Goal: Information Seeking & Learning: Check status

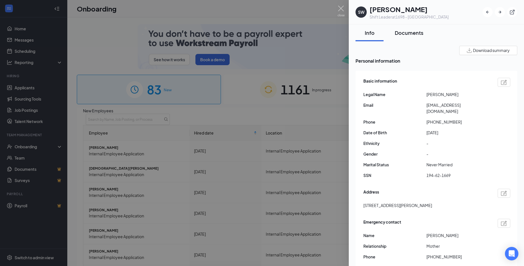
click at [399, 34] on div "Documents" at bounding box center [409, 32] width 29 height 7
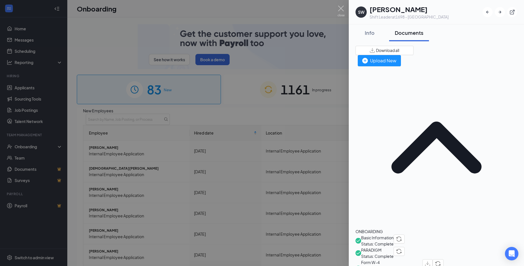
click at [394, 234] on span "Basic Information" at bounding box center [377, 237] width 33 height 6
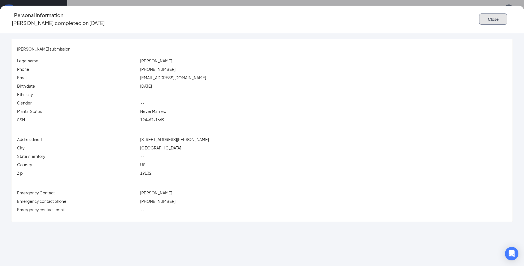
click at [479, 18] on button "Close" at bounding box center [493, 18] width 28 height 11
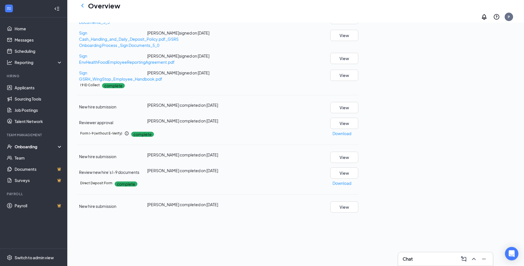
scroll to position [151, 0]
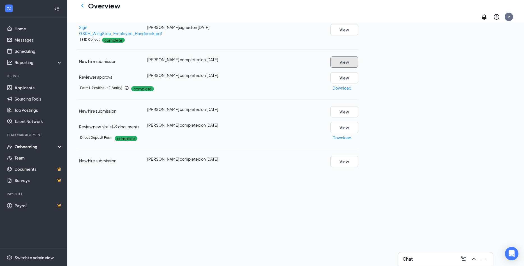
click at [358, 68] on button "View" at bounding box center [344, 61] width 28 height 11
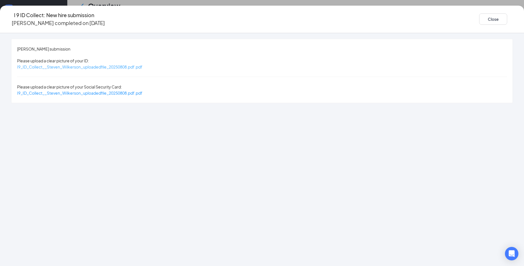
click at [143, 64] on span "I9_ID_Collect__Steven_Wilkerson_uploadedfile_20250808.pdf.pdf" at bounding box center [79, 66] width 125 height 5
click at [143, 90] on div "I9_ID_Collect__Steven_Wilkerson_uploadedfile_20250808.pdf.pdf" at bounding box center [79, 93] width 125 height 6
click at [143, 90] on span "I9_ID_Collect__Steven_Wilkerson_uploadedfile_20250808.pdf.pdf" at bounding box center [79, 92] width 125 height 5
click at [479, 20] on button "Close" at bounding box center [493, 18] width 28 height 11
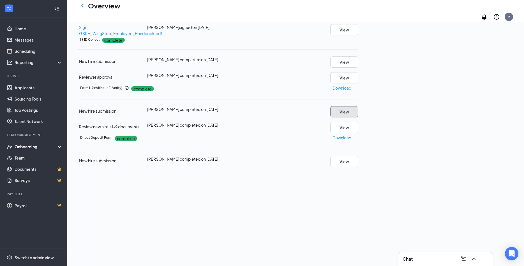
click at [358, 117] on button "View" at bounding box center [344, 111] width 28 height 11
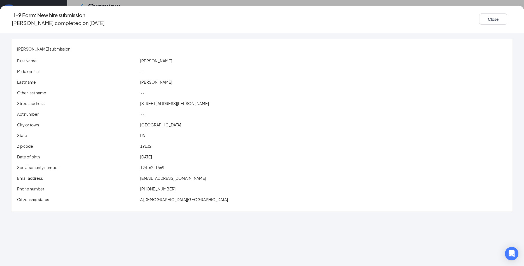
click at [188, 175] on span "[EMAIL_ADDRESS][DOMAIN_NAME]" at bounding box center [173, 177] width 66 height 5
click at [228, 47] on div "[PERSON_NAME] submission First Name [PERSON_NAME] Middle initial -- Last name […" at bounding box center [262, 125] width 501 height 172
click at [479, 19] on button "Close" at bounding box center [493, 18] width 28 height 11
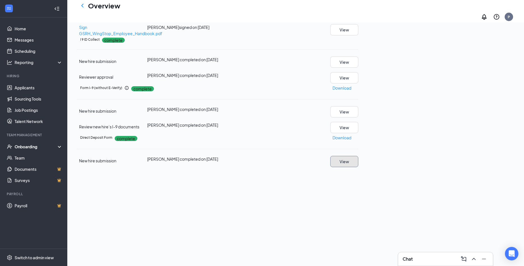
click at [358, 167] on button "View" at bounding box center [344, 161] width 28 height 11
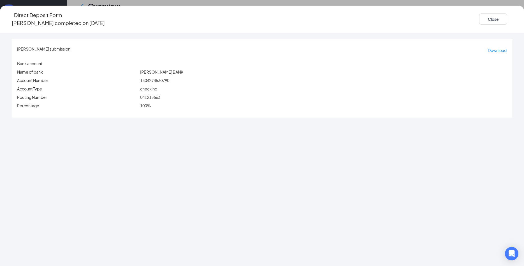
click at [160, 95] on span "041215663" at bounding box center [150, 97] width 20 height 5
copy span "041215663"
click at [169, 78] on span "1304294530790" at bounding box center [154, 80] width 29 height 5
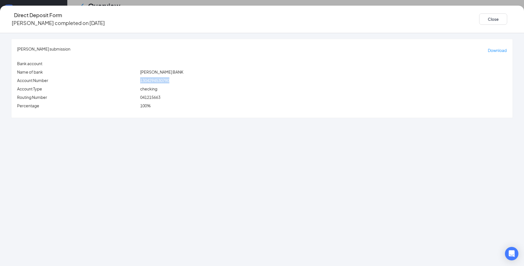
copy span "1304294530790"
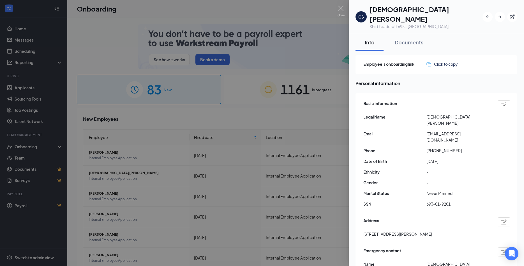
click at [415, 37] on button "Documents" at bounding box center [409, 42] width 40 height 17
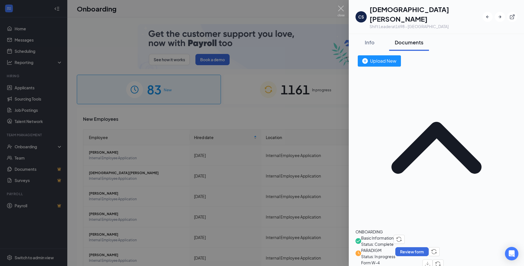
click at [394, 235] on span "Basic Information" at bounding box center [377, 238] width 33 height 6
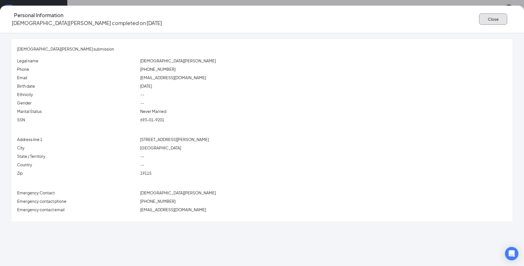
click at [479, 13] on button "Close" at bounding box center [493, 18] width 28 height 11
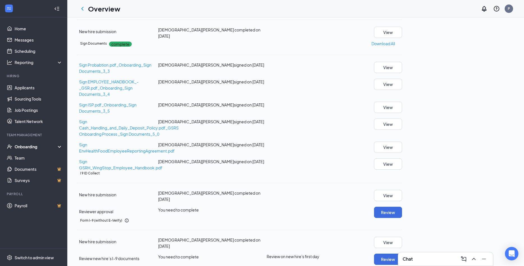
scroll to position [273, 0]
click at [402, 190] on button "View" at bounding box center [388, 195] width 28 height 11
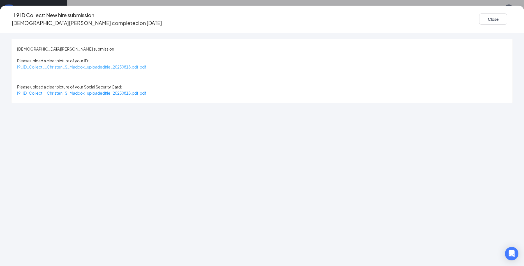
click at [146, 64] on span "I9_ID_Collect__Christen_S_Maddox_uploadedfile_20250818.pdf.pdf" at bounding box center [81, 66] width 129 height 5
click at [146, 90] on span "I9_ID_Collect__Christen_S_Maddox_uploadedfile_20250818.pdf.pdf" at bounding box center [81, 92] width 129 height 5
click at [479, 20] on button "Close" at bounding box center [493, 18] width 28 height 11
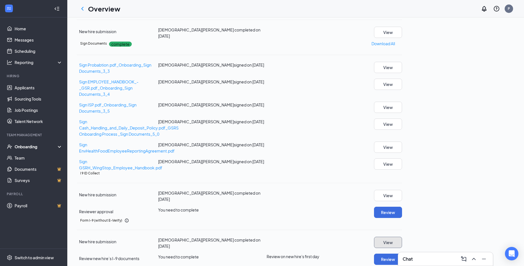
click at [402, 236] on button "View" at bounding box center [388, 241] width 28 height 11
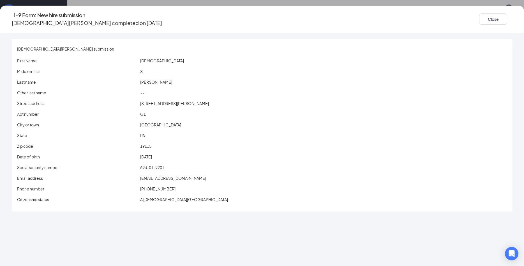
click at [228, 68] on div "S" at bounding box center [323, 71] width 369 height 6
click at [479, 14] on button "Close" at bounding box center [493, 18] width 28 height 11
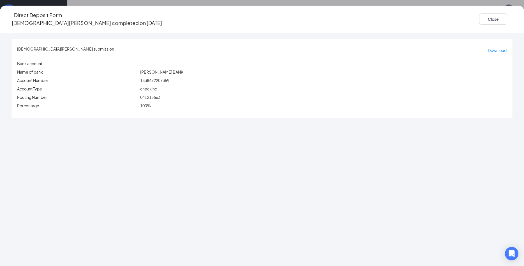
click at [160, 95] on span "041215663" at bounding box center [150, 97] width 20 height 5
copy span "041215663"
click at [169, 78] on span "1338472207359" at bounding box center [154, 80] width 29 height 5
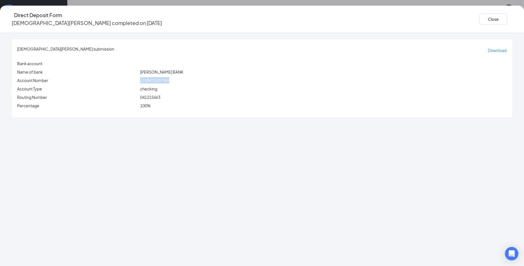
copy span "1338472207359"
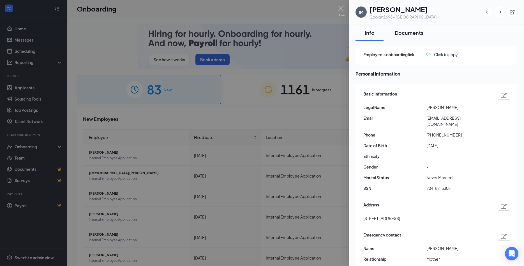
click at [408, 38] on button "Documents" at bounding box center [409, 32] width 40 height 17
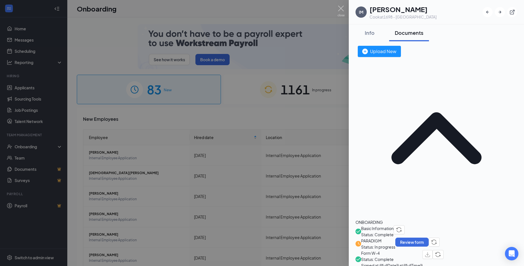
click at [394, 225] on span "Basic Information" at bounding box center [377, 228] width 33 height 6
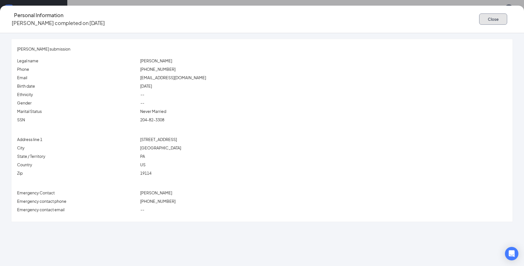
click at [479, 19] on button "Close" at bounding box center [493, 18] width 28 height 11
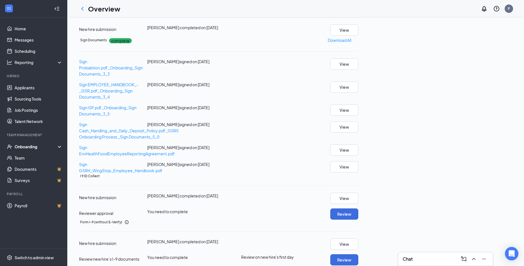
scroll to position [242, 0]
click at [358, 192] on button "View" at bounding box center [344, 197] width 28 height 11
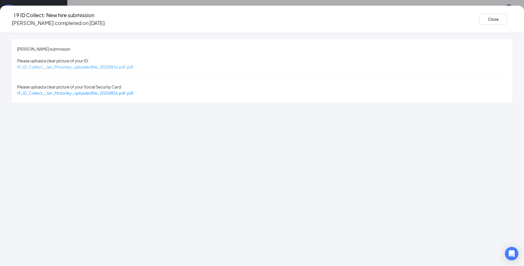
click at [134, 64] on span "I9_ID_Collect__Ian_Mcsorley_uploadedfile_20250816.pdf.pdf" at bounding box center [75, 66] width 116 height 5
drag, startPoint x: 149, startPoint y: 87, endPoint x: 152, endPoint y: 86, distance: 3.1
click at [149, 86] on div "Ian Mcsorley's submission Please upload a clear picture of your ID: I9_ID_Colle…" at bounding box center [262, 71] width 501 height 64
click at [134, 90] on span "I9_ID_Collect__Ian_Mcsorley_uploadedfile_20250816.pdf.pdf" at bounding box center [75, 92] width 116 height 5
click at [479, 18] on button "Close" at bounding box center [493, 18] width 28 height 11
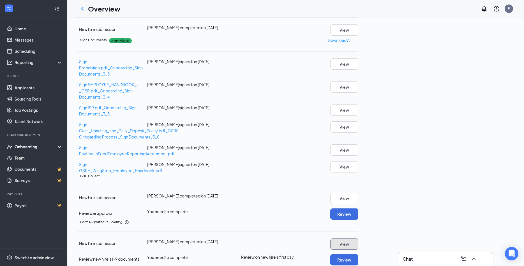
click at [358, 238] on button "View" at bounding box center [344, 243] width 28 height 11
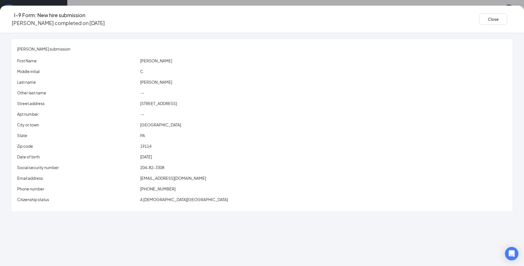
click at [185, 175] on span "imcsorley2306@gmail.com" at bounding box center [173, 177] width 66 height 5
click at [177, 101] on span "10015 South Canterbury Road" at bounding box center [158, 103] width 37 height 5
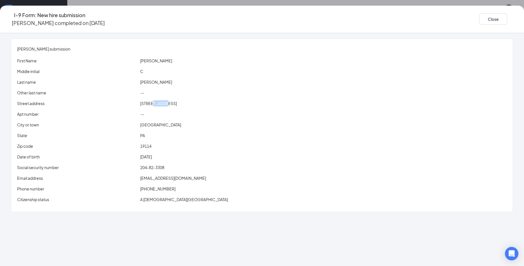
click at [177, 101] on span "10015 South Canterbury Road" at bounding box center [158, 103] width 37 height 5
click at [239, 70] on div "Middle initial C" at bounding box center [262, 72] width 490 height 8
click at [479, 24] on div "Close" at bounding box center [496, 19] width 34 height 16
click at [479, 21] on button "Close" at bounding box center [493, 18] width 28 height 11
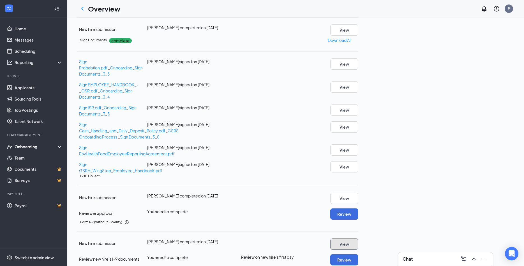
scroll to position [333, 0]
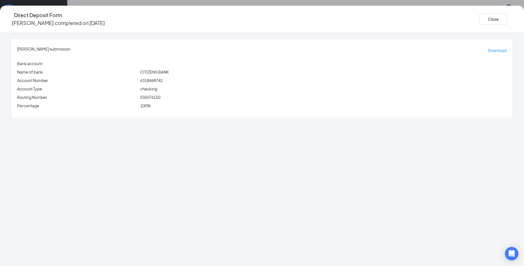
click at [160, 95] on span "036076150" at bounding box center [150, 97] width 20 height 5
copy span "036076150"
click at [163, 78] on span "6318468742" at bounding box center [151, 80] width 22 height 5
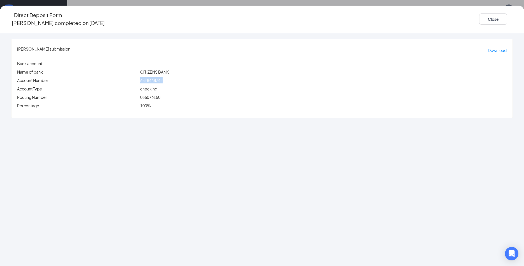
copy span "6318468742"
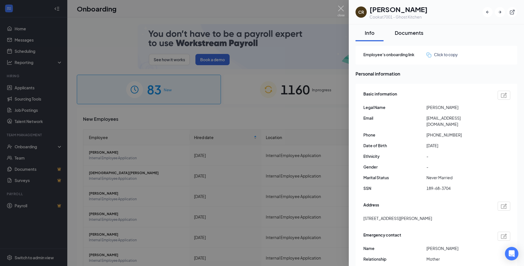
click at [424, 37] on button "Documents" at bounding box center [409, 32] width 40 height 17
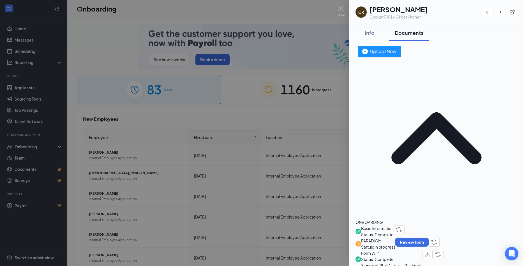
drag, startPoint x: 392, startPoint y: 80, endPoint x: 392, endPoint y: 87, distance: 6.7
click at [392, 225] on span "Basic Information" at bounding box center [377, 228] width 33 height 6
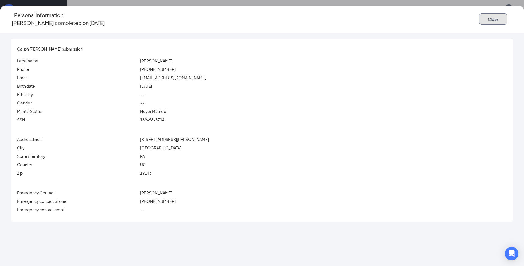
click at [479, 13] on button "Close" at bounding box center [493, 18] width 28 height 11
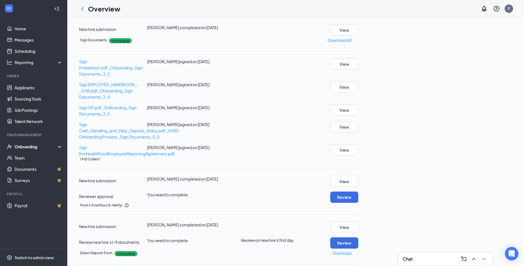
scroll to position [303, 0]
click at [358, 176] on div "New hire submission Caliph R Evans completed on Aug 2, 2025 View Reviewer appro…" at bounding box center [218, 189] width 282 height 27
click at [358, 176] on button "View" at bounding box center [344, 181] width 28 height 11
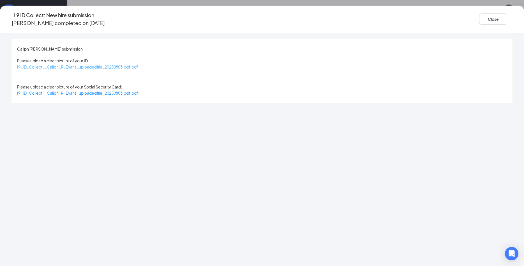
click at [138, 64] on span "I9_ID_Collect__Caliph_R_Evans_uploadedfile_20250803.pdf.pdf" at bounding box center [77, 66] width 121 height 5
click at [138, 90] on span "I9_ID_Collect__Caliph_R_Evans_uploadedfile_20250803.pdf.pdf" at bounding box center [77, 92] width 121 height 5
click at [479, 14] on button "Close" at bounding box center [493, 18] width 28 height 11
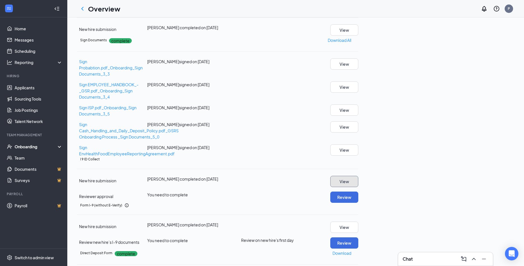
scroll to position [333, 0]
click at [358, 221] on button "View" at bounding box center [344, 226] width 28 height 11
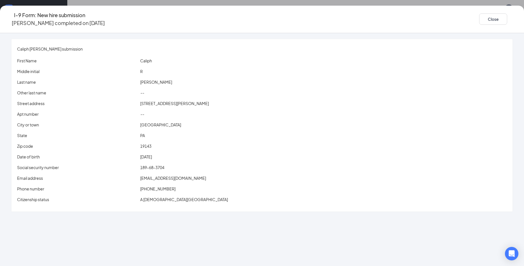
click at [187, 175] on span "C.eazy667@gmail.com" at bounding box center [173, 177] width 66 height 5
click at [212, 46] on div "Caliph R Evans's submission" at bounding box center [262, 49] width 490 height 6
click at [479, 16] on button "Close" at bounding box center [493, 18] width 28 height 11
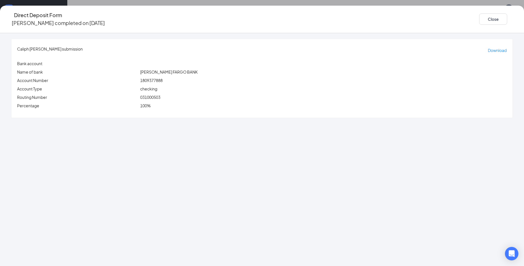
click at [160, 95] on span "031000503" at bounding box center [150, 97] width 20 height 5
copy span "031000503"
click at [163, 78] on span "1809377888" at bounding box center [151, 80] width 22 height 5
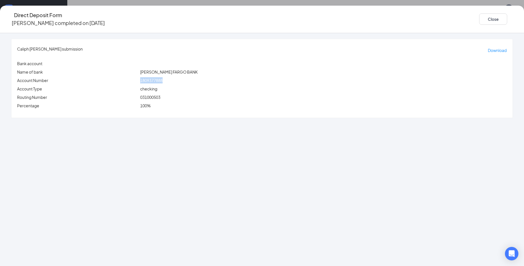
copy span "1809377888"
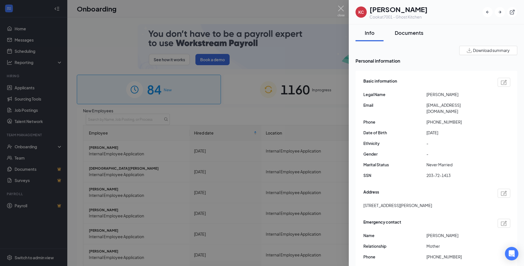
click at [406, 35] on div "Documents" at bounding box center [409, 32] width 29 height 7
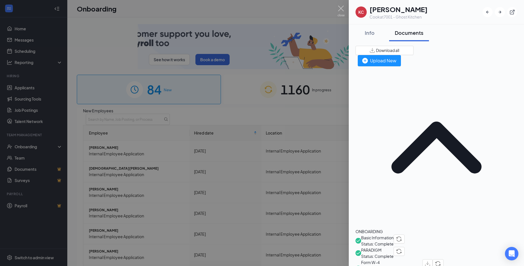
click at [394, 234] on span "Basic Information" at bounding box center [377, 237] width 33 height 6
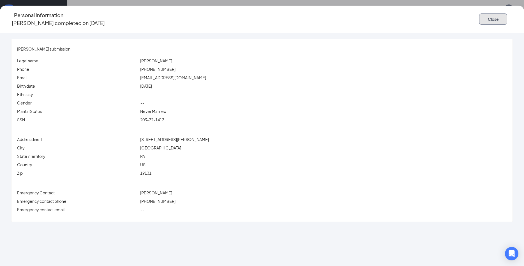
click at [479, 16] on button "Close" at bounding box center [493, 18] width 28 height 11
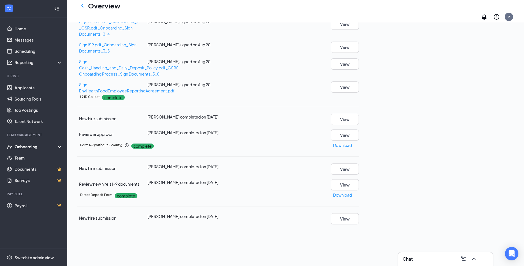
scroll to position [121, 0]
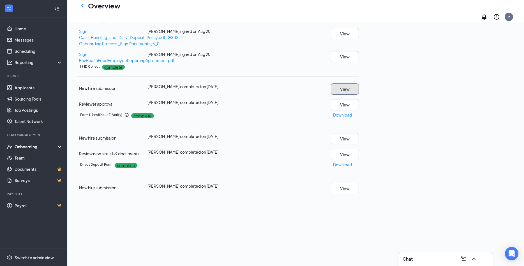
click at [359, 95] on button "View" at bounding box center [345, 88] width 28 height 11
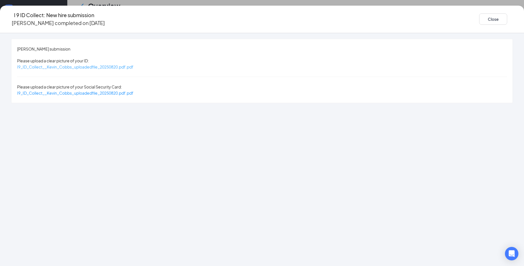
click at [134, 64] on span "I9_ID_Collect__Kevin_Cobbs_uploadedfile_20250820.pdf.pdf" at bounding box center [75, 66] width 116 height 5
click at [134, 90] on div "I9_ID_Collect__Kevin_Cobbs_uploadedfile_20250820.pdf.pdf" at bounding box center [75, 93] width 116 height 6
click at [134, 90] on span "I9_ID_Collect__Kevin_Cobbs_uploadedfile_20250820.pdf.pdf" at bounding box center [75, 92] width 116 height 5
click at [479, 18] on button "Close" at bounding box center [493, 18] width 28 height 11
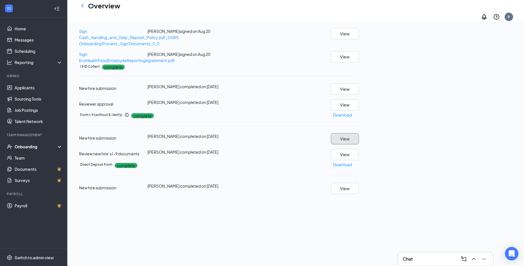
click at [359, 144] on button "View" at bounding box center [345, 138] width 28 height 11
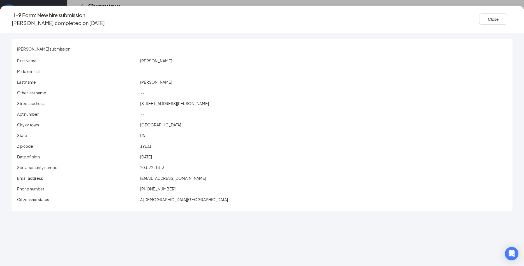
click at [189, 175] on span "Kevcobbs27@gmail.com" at bounding box center [173, 177] width 66 height 5
click at [246, 68] on div "--" at bounding box center [323, 71] width 369 height 6
click at [437, 25] on div "I-9 Form: New hire submission Kevin Cobbs completed on Aug 20, 2025 Close" at bounding box center [262, 19] width 524 height 27
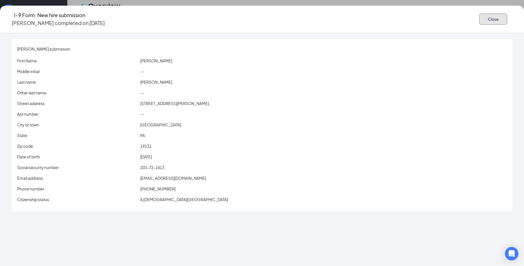
click at [479, 22] on button "Close" at bounding box center [493, 18] width 28 height 11
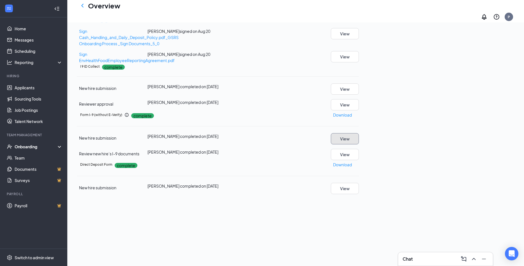
scroll to position [242, 0]
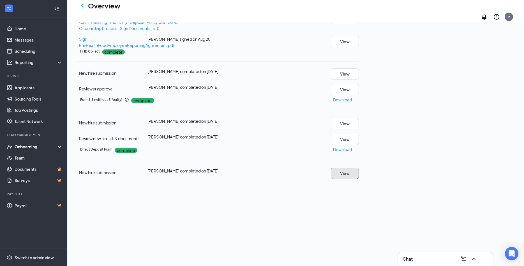
click at [359, 167] on button "View" at bounding box center [345, 172] width 28 height 11
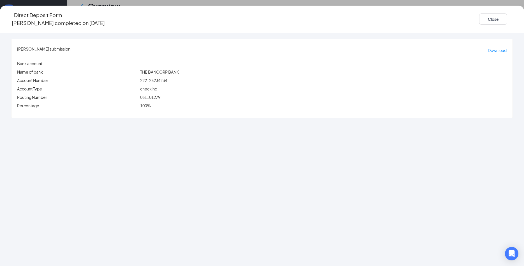
click at [160, 95] on span "031101279" at bounding box center [150, 97] width 20 height 5
copy span "031101279"
click at [167, 78] on span "222128234234" at bounding box center [153, 80] width 27 height 5
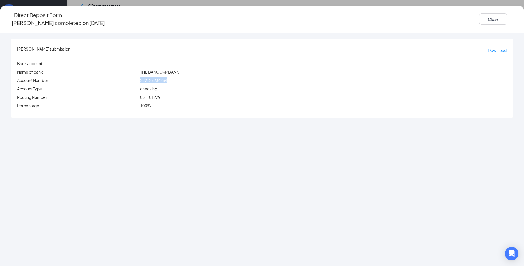
copy span "222128234234"
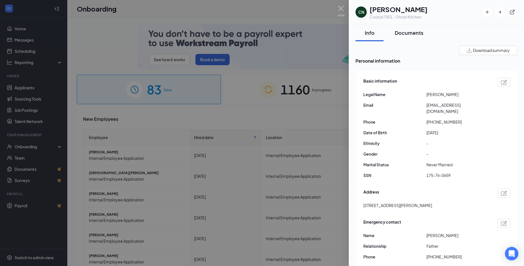
click at [394, 33] on button "Documents" at bounding box center [409, 32] width 40 height 17
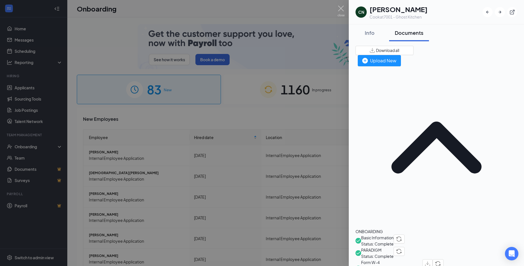
click at [394, 234] on span "Basic Information" at bounding box center [377, 237] width 33 height 6
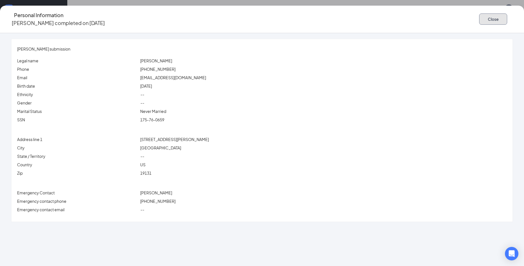
click at [479, 18] on button "Close" at bounding box center [493, 18] width 28 height 11
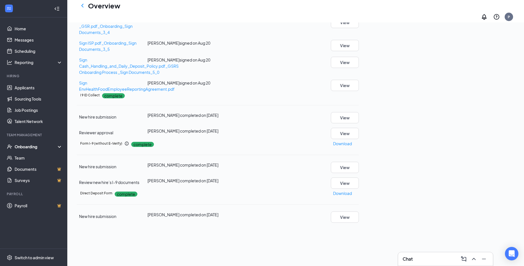
scroll to position [151, 0]
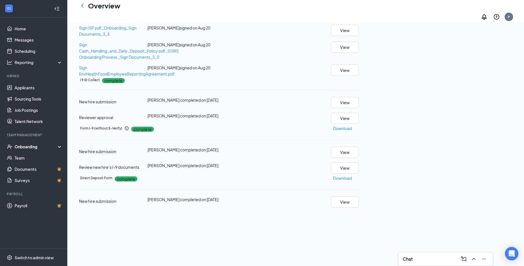
click at [359, 108] on div "View" at bounding box center [341, 102] width 35 height 11
click at [359, 108] on button "View" at bounding box center [345, 102] width 28 height 11
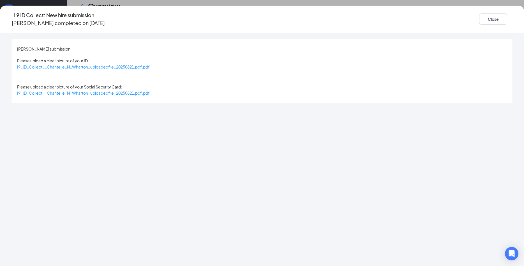
click at [150, 64] on div "I9_ID_Collect__Chantelle_N_Wharton_uploadedfile_20250821.pdf.pdf" at bounding box center [83, 67] width 133 height 6
drag, startPoint x: 196, startPoint y: 63, endPoint x: 273, endPoint y: 187, distance: 146.0
click at [250, 180] on div "[PERSON_NAME] submission Please upload a clear picture of your ID: I9_ID_Collec…" at bounding box center [262, 149] width 524 height 233
click at [171, 65] on div "[PERSON_NAME] submission Please upload a clear picture of your ID: I9_ID_Collec…" at bounding box center [262, 71] width 501 height 64
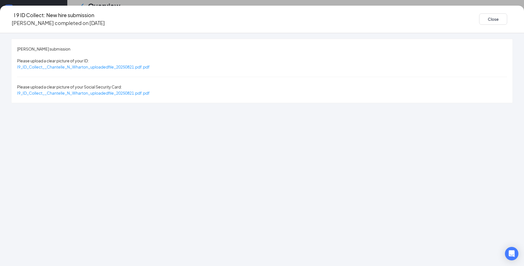
click at [171, 65] on div "[PERSON_NAME] submission Please upload a clear picture of your ID: I9_ID_Collec…" at bounding box center [262, 71] width 501 height 64
click at [150, 64] on div "I9_ID_Collect__Chantelle_N_Wharton_uploadedfile_20250821.pdf.pdf" at bounding box center [83, 67] width 133 height 6
click at [150, 64] on span "I9_ID_Collect__Chantelle_N_Wharton_uploadedfile_20250821.pdf.pdf" at bounding box center [83, 66] width 133 height 5
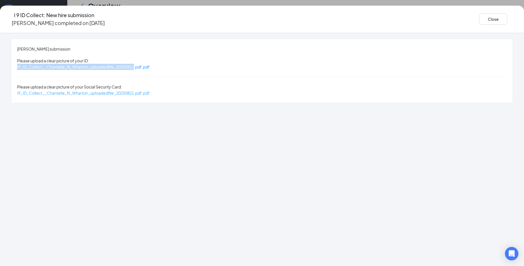
click at [150, 90] on span "I9_ID_Collect__Chantelle_N_Wharton_uploadedfile_20250821.pdf.pdf" at bounding box center [83, 92] width 133 height 5
click at [479, 21] on button "Close" at bounding box center [493, 18] width 28 height 11
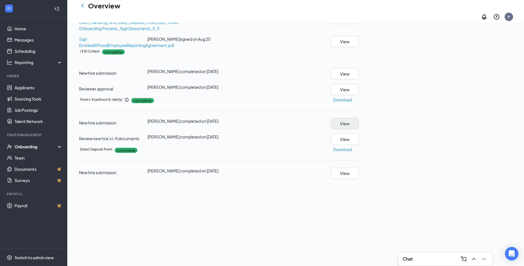
drag, startPoint x: 493, startPoint y: 178, endPoint x: 493, endPoint y: 184, distance: 6.2
click at [359, 145] on div "Form I-9 (without E-Verify) complete Download New hire submission [PERSON_NAME]…" at bounding box center [218, 120] width 282 height 50
click at [359, 129] on button "View" at bounding box center [345, 123] width 28 height 11
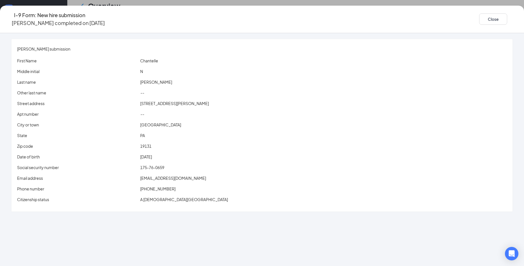
click at [190, 175] on span "[EMAIL_ADDRESS][DOMAIN_NAME]" at bounding box center [173, 177] width 66 height 5
click at [208, 68] on div "N" at bounding box center [323, 71] width 369 height 6
click at [479, 18] on button "Close" at bounding box center [493, 18] width 28 height 11
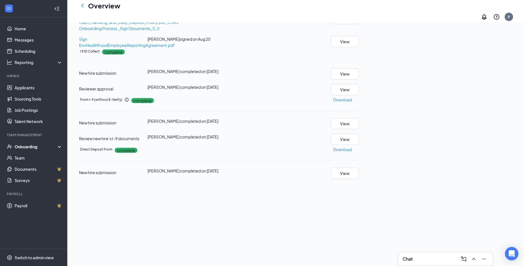
click at [359, 183] on div "New hire submission [PERSON_NAME] completed on [DATE] View Employee Information…" at bounding box center [218, 175] width 282 height 16
click at [359, 179] on button "View" at bounding box center [345, 172] width 28 height 11
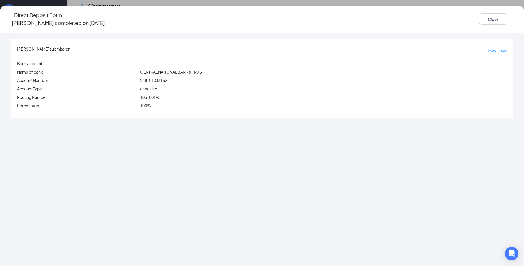
click at [160, 95] on span "103100195" at bounding box center [150, 97] width 20 height 5
copy span "103100195"
click at [167, 78] on span "248101033152" at bounding box center [153, 80] width 27 height 5
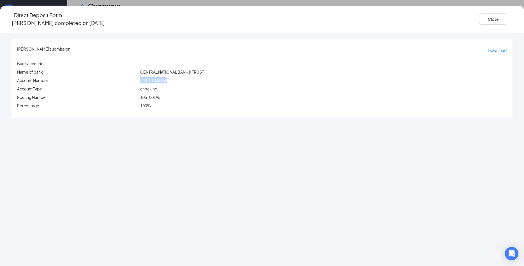
copy span "248101033152"
